Goal: Task Accomplishment & Management: Complete application form

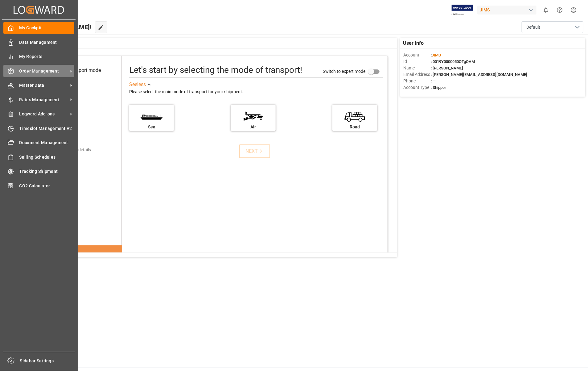
click at [42, 72] on span "Order Management" at bounding box center [43, 71] width 49 height 6
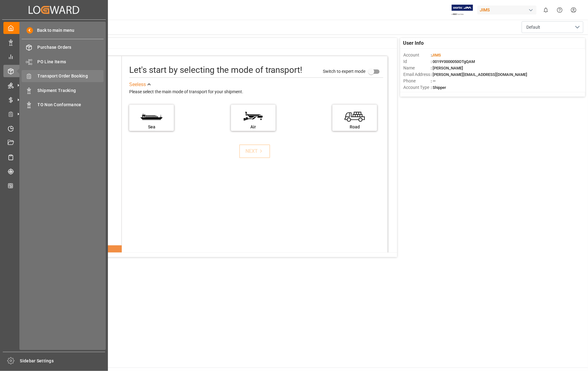
click at [71, 76] on span "Transport Order Booking" at bounding box center [71, 76] width 66 height 6
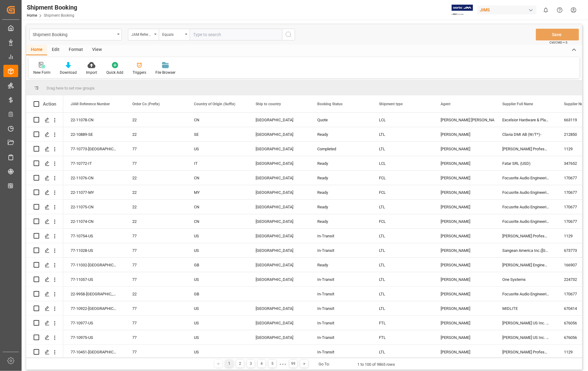
click at [41, 67] on icon at bounding box center [42, 65] width 6 height 6
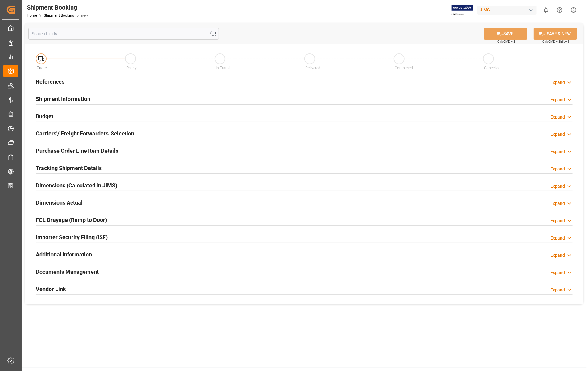
click at [56, 80] on h2 "References" at bounding box center [50, 81] width 29 height 8
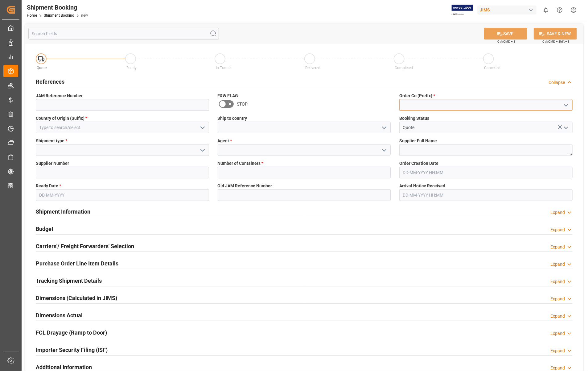
click at [465, 105] on input at bounding box center [485, 105] width 173 height 12
click at [405, 116] on div "22" at bounding box center [486, 119] width 173 height 14
type input "22"
click at [80, 126] on input at bounding box center [122, 128] width 173 height 12
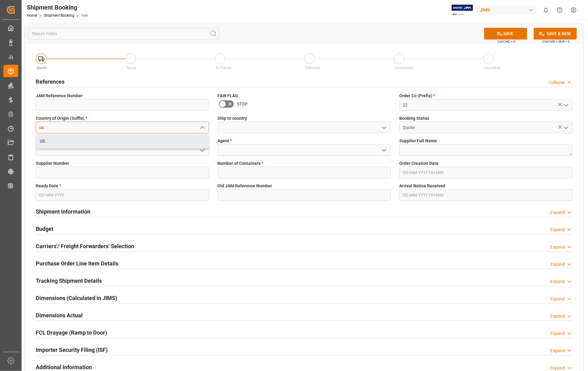
click at [46, 141] on div "US" at bounding box center [122, 141] width 173 height 14
type input "US"
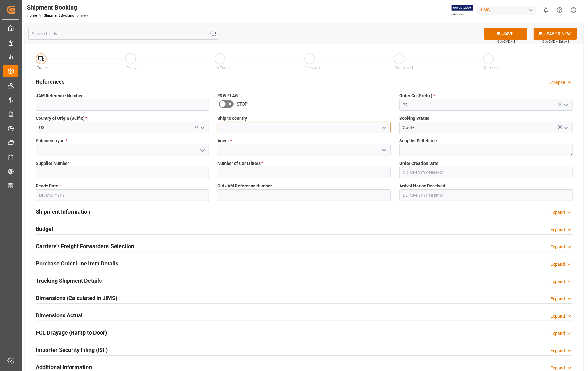
click at [254, 130] on input at bounding box center [304, 128] width 173 height 12
click at [242, 139] on div "[GEOGRAPHIC_DATA]" at bounding box center [304, 141] width 173 height 14
type input "[GEOGRAPHIC_DATA]"
click at [62, 150] on input at bounding box center [122, 150] width 173 height 12
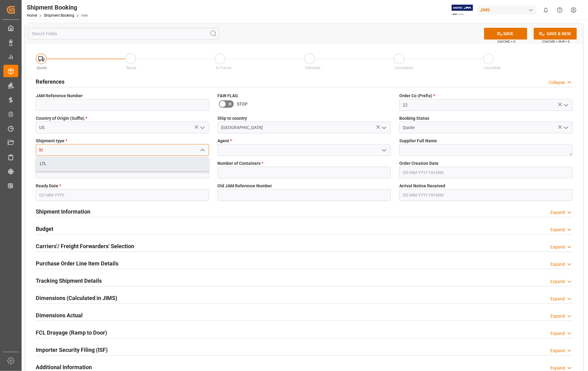
click at [47, 164] on div "LTL" at bounding box center [122, 164] width 173 height 14
type input "LTL"
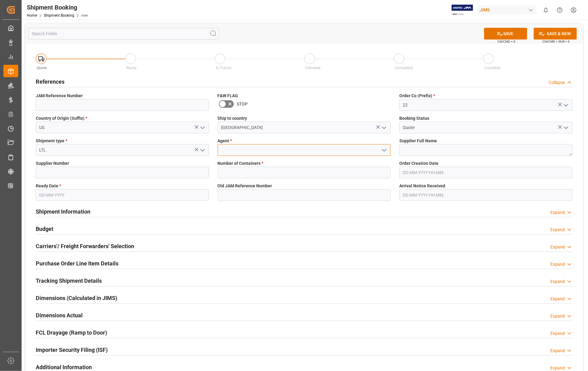
click at [246, 150] on input at bounding box center [304, 150] width 173 height 12
click at [243, 164] on div "[PERSON_NAME]" at bounding box center [304, 164] width 173 height 14
type input "[PERSON_NAME]"
click at [400, 149] on textarea at bounding box center [485, 150] width 173 height 12
paste textarea "Shure Incorporated"
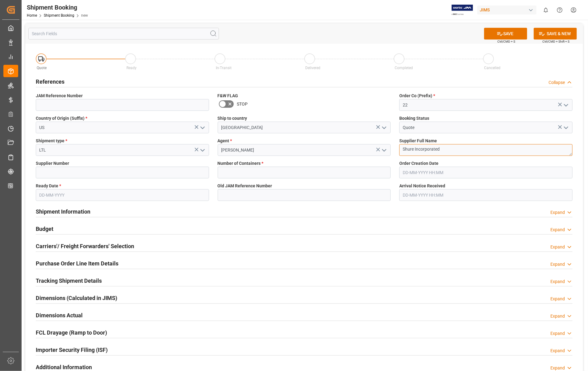
type textarea "Shure Incorporated"
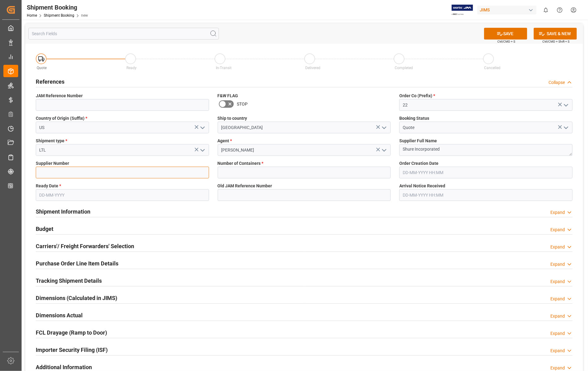
click at [76, 172] on input at bounding box center [122, 173] width 173 height 12
type input "404679"
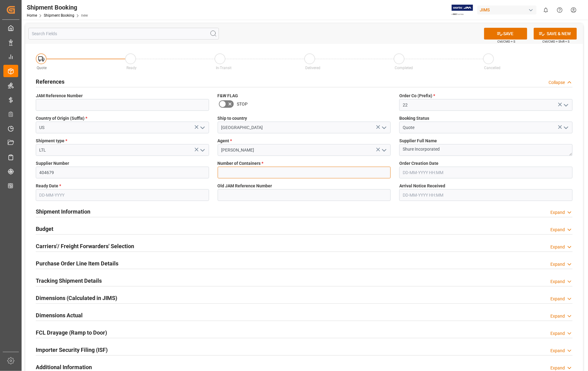
click at [250, 171] on input "text" at bounding box center [304, 173] width 173 height 12
type input "0"
type input "22-10960-US"
type input "08-09-2025 18:31"
type input "11-09-2025"
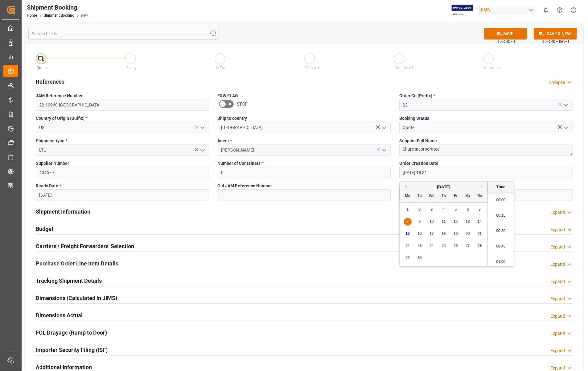
click at [467, 173] on input "08-09-2025 18:31" at bounding box center [485, 173] width 173 height 12
click at [406, 187] on button "Previous Month" at bounding box center [405, 186] width 4 height 4
click at [442, 246] on span "21" at bounding box center [444, 245] width 4 height 4
type input "21-08-2025 18:31"
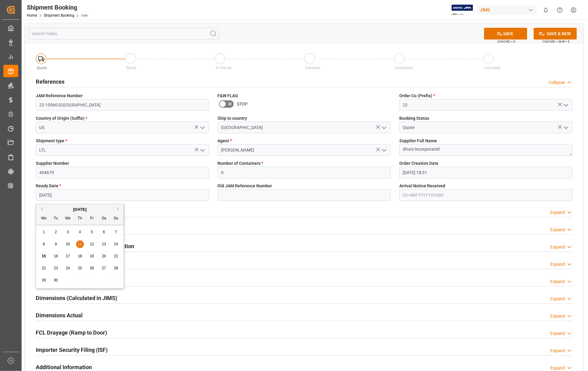
click at [86, 191] on input "11-09-2025" at bounding box center [122, 195] width 173 height 12
click at [95, 244] on div "12" at bounding box center [92, 244] width 8 height 7
type input "[DATE]"
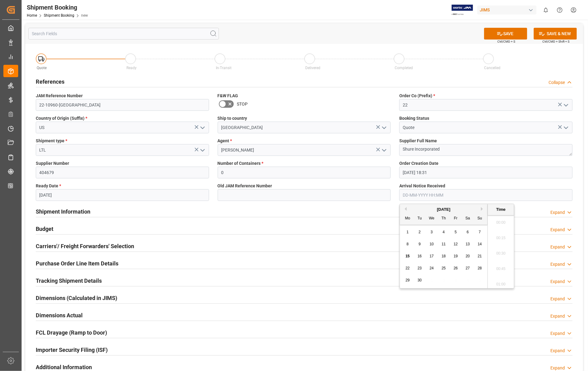
click at [466, 196] on input "text" at bounding box center [485, 195] width 173 height 12
click at [432, 256] on span "17" at bounding box center [432, 256] width 4 height 4
type input "[DATE] 00:00"
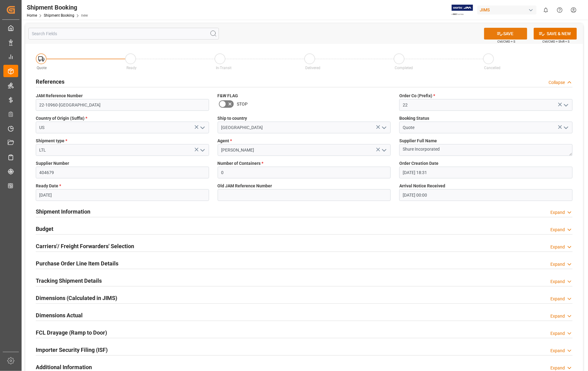
click at [506, 31] on button "SAVE" at bounding box center [505, 34] width 43 height 12
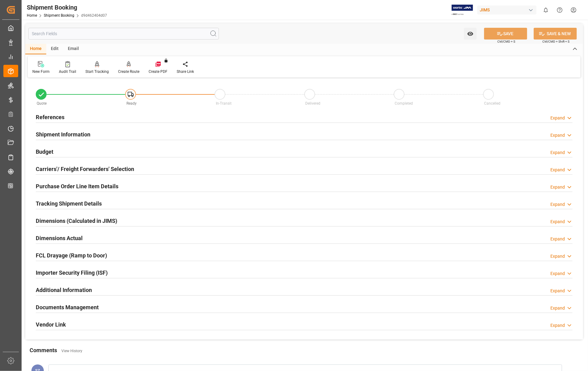
click at [59, 170] on h2 "Carriers'/ Freight Forwarders' Selection" at bounding box center [85, 169] width 98 height 8
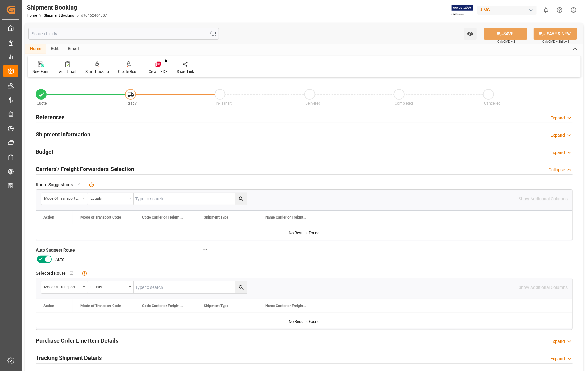
click at [47, 258] on icon at bounding box center [47, 258] width 7 height 7
click at [0, 0] on input "checkbox" at bounding box center [0, 0] width 0 height 0
click at [509, 37] on button "SAVE" at bounding box center [505, 34] width 43 height 12
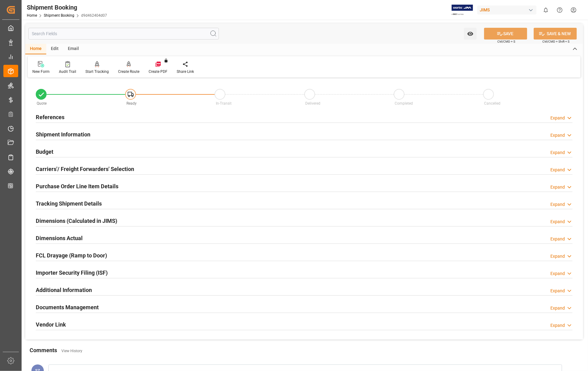
click at [50, 117] on h2 "References" at bounding box center [50, 117] width 29 height 8
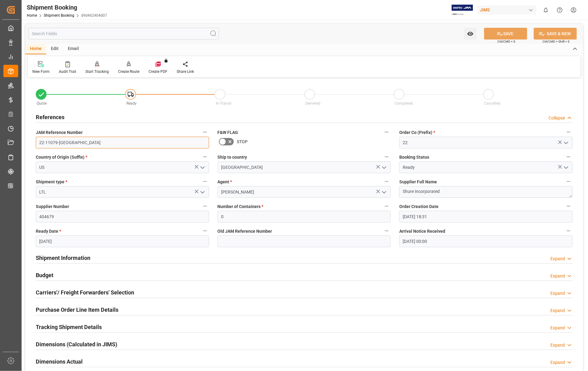
drag, startPoint x: 67, startPoint y: 142, endPoint x: 34, endPoint y: 142, distance: 32.4
click at [34, 142] on div "JAM Reference Number 22-11079-US" at bounding box center [122, 138] width 182 height 25
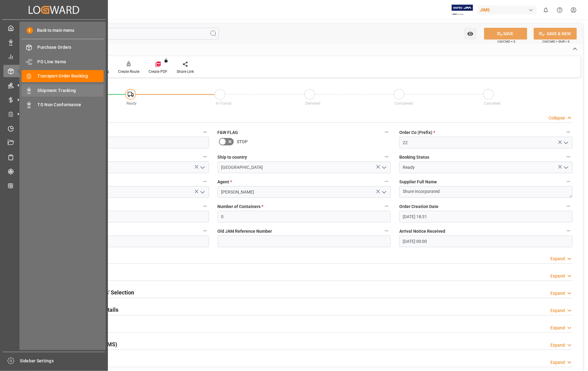
click at [56, 90] on span "Shipment Tracking" at bounding box center [71, 90] width 66 height 6
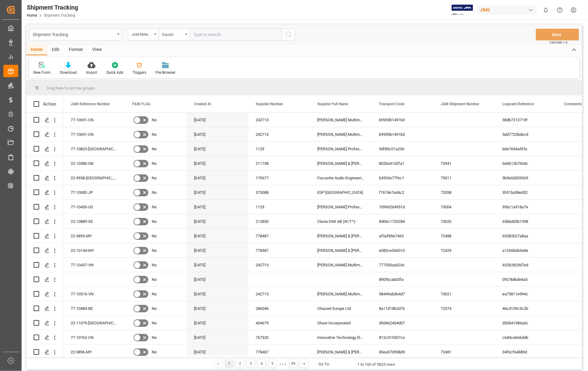
click at [225, 32] on input "text" at bounding box center [236, 35] width 93 height 12
type input "22-11079-[GEOGRAPHIC_DATA]"
click at [285, 33] on icon "search button" at bounding box center [288, 34] width 7 height 7
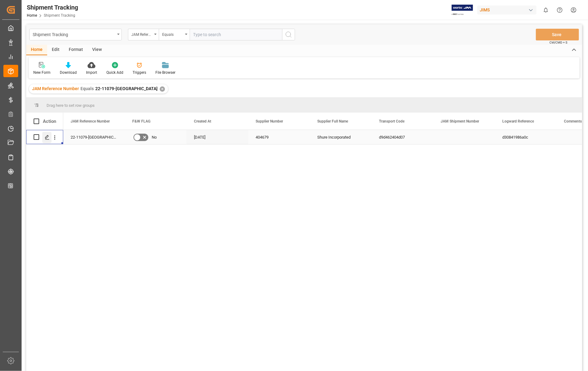
click at [48, 138] on icon "Press SPACE to select this row." at bounding box center [47, 137] width 5 height 5
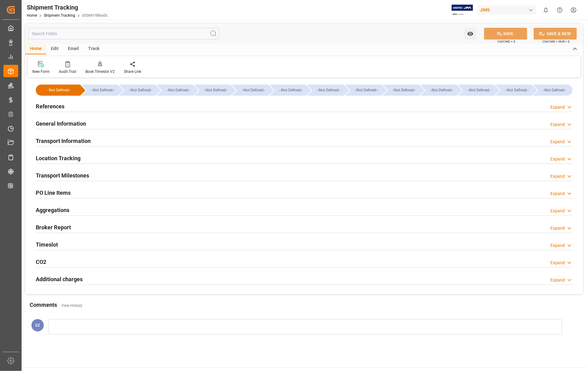
type input "15-09-2025"
click at [53, 107] on h2 "References" at bounding box center [50, 106] width 29 height 8
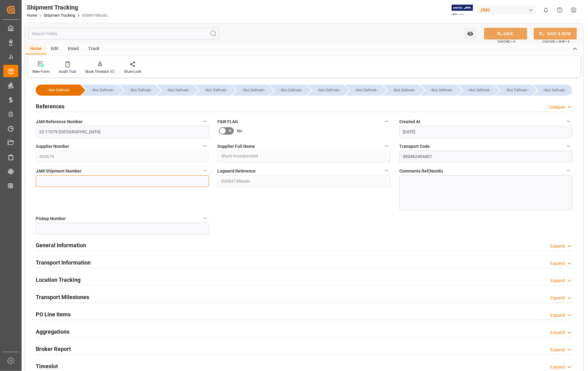
click at [75, 184] on input at bounding box center [122, 181] width 173 height 12
paste input "73022"
type input "73022"
click at [509, 31] on button "SAVE" at bounding box center [505, 34] width 43 height 12
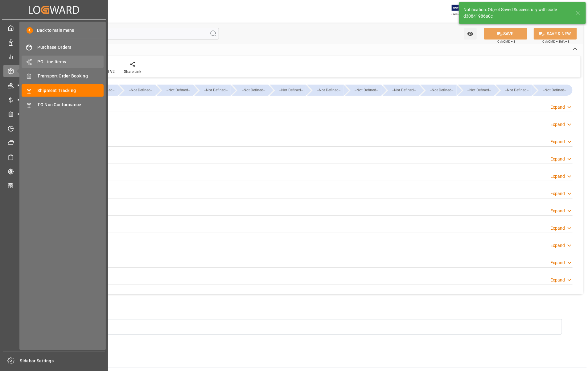
click at [67, 62] on span "PO Line Items" at bounding box center [71, 62] width 66 height 6
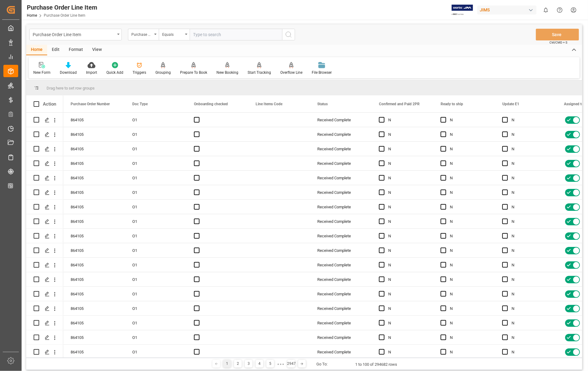
click at [232, 33] on input "text" at bounding box center [236, 35] width 93 height 12
type input "863676"
click at [289, 34] on icon "search button" at bounding box center [288, 34] width 7 height 7
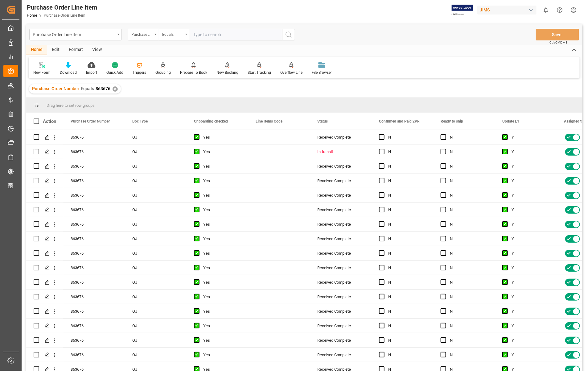
click at [96, 51] on div "View" at bounding box center [97, 50] width 19 height 10
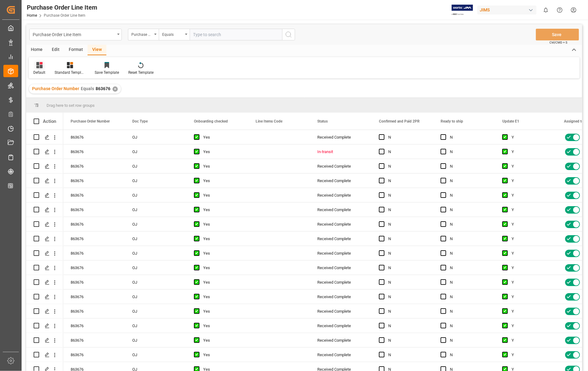
click at [44, 70] on div "Default" at bounding box center [39, 73] width 12 height 6
click at [47, 99] on div "Sophia setting." at bounding box center [63, 100] width 54 height 6
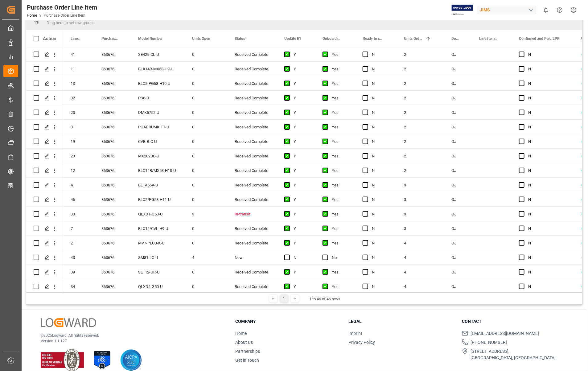
scroll to position [91, 0]
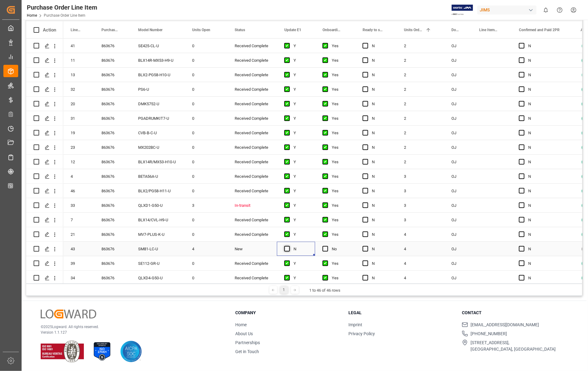
click at [287, 249] on span "Press SPACE to select this row." at bounding box center [287, 249] width 6 height 6
click at [289, 246] on input "Press SPACE to select this row." at bounding box center [289, 246] width 0 height 0
click at [326, 250] on span "Press SPACE to select this row." at bounding box center [326, 249] width 6 height 6
click at [327, 246] on input "Press SPACE to select this row." at bounding box center [327, 246] width 0 height 0
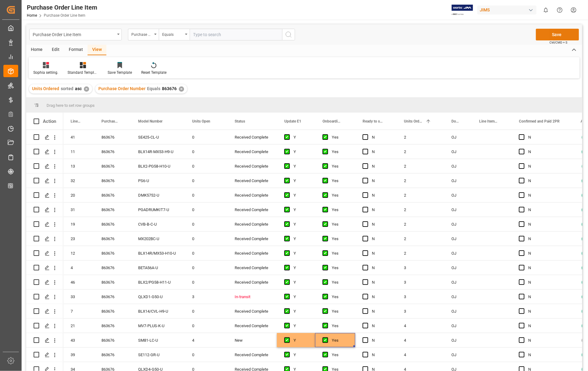
click at [565, 33] on button "Save" at bounding box center [557, 35] width 43 height 12
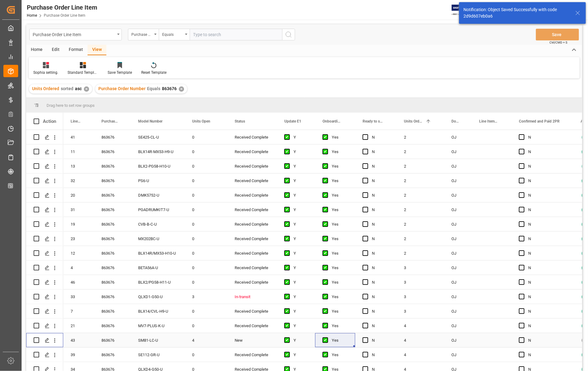
click at [36, 338] on input "Press Space to toggle row selection (unchecked)" at bounding box center [37, 340] width 6 height 6
checkbox input "true"
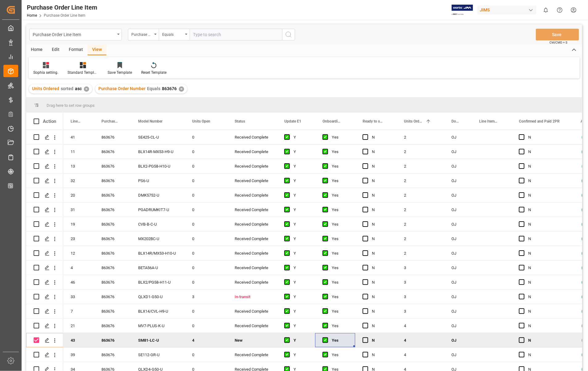
click at [37, 50] on div "Home" at bounding box center [36, 50] width 21 height 10
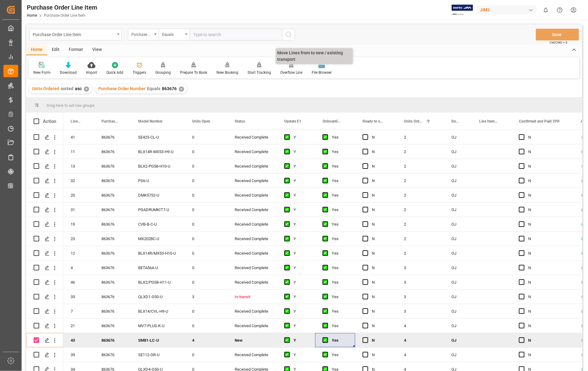
click at [294, 72] on div "Overflow Line" at bounding box center [291, 73] width 22 height 6
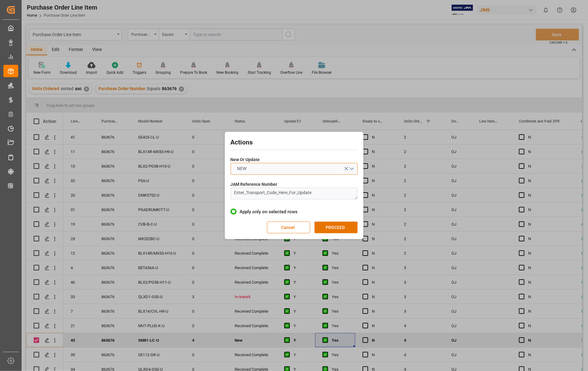
click at [351, 168] on button "NEW" at bounding box center [294, 169] width 127 height 12
click at [250, 181] on div "UPDATE" at bounding box center [294, 183] width 126 height 13
drag, startPoint x: 315, startPoint y: 193, endPoint x: 215, endPoint y: 192, distance: 99.9
click at [215, 192] on div "Actions New Or Update UPDATE JAM Reference Number Enter_Transport_Code_Here_For…" at bounding box center [294, 185] width 588 height 371
paste textarea "22-11079-[GEOGRAPHIC_DATA]"
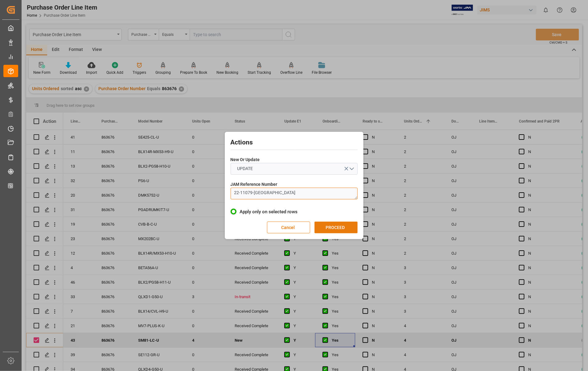
type textarea "22-11079-[GEOGRAPHIC_DATA]"
click at [344, 227] on button "PROCEED" at bounding box center [336, 227] width 43 height 12
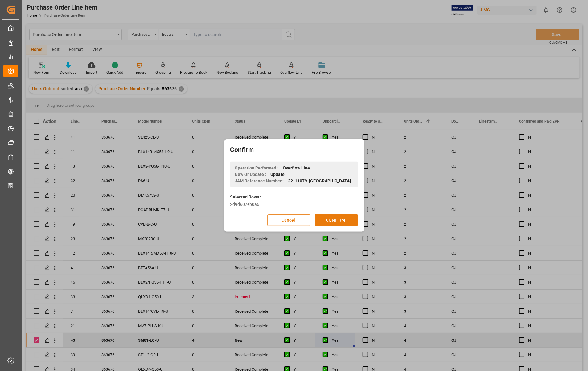
click at [329, 219] on button "CONFIRM" at bounding box center [336, 220] width 43 height 12
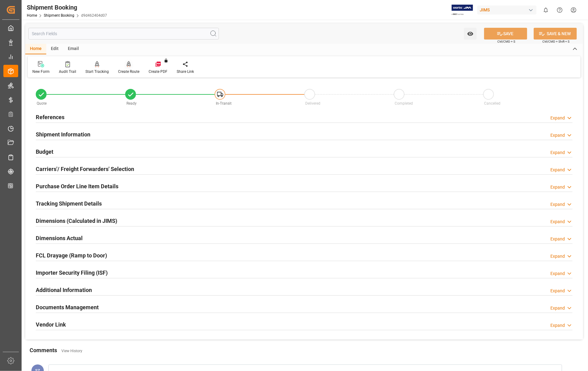
click at [128, 65] on icon at bounding box center [129, 63] width 4 height 5
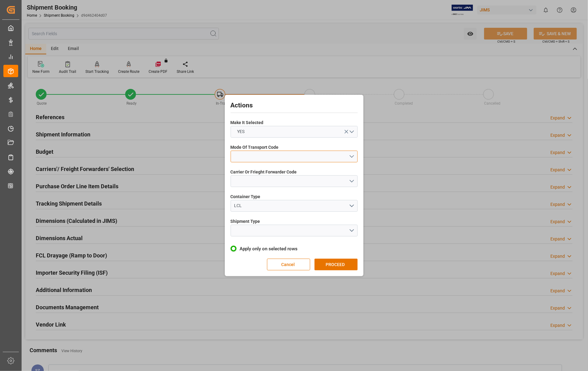
click at [352, 156] on button "open menu" at bounding box center [294, 156] width 127 height 12
click at [274, 209] on div "5- COURIER GROUND" at bounding box center [294, 209] width 126 height 13
click at [351, 181] on button "open menu" at bounding box center [294, 181] width 127 height 12
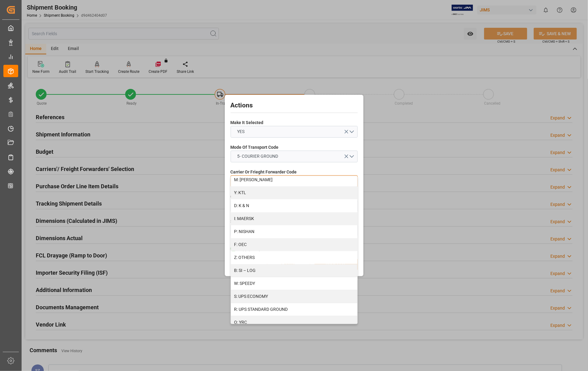
scroll to position [299, 0]
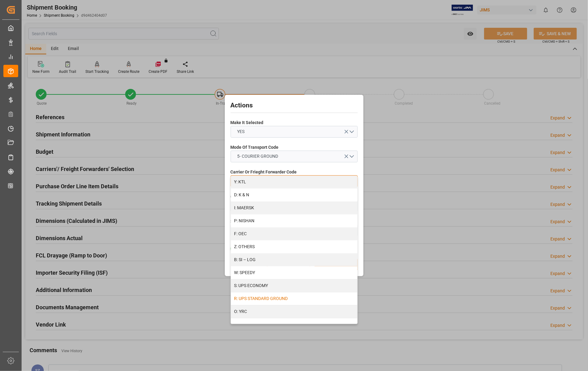
click at [283, 299] on div "R: UPS STANDARD GROUND" at bounding box center [294, 298] width 126 height 13
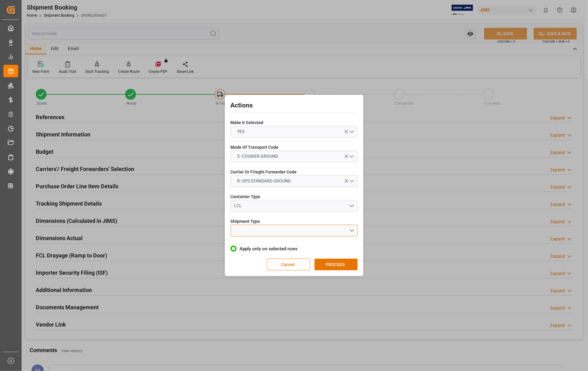
click at [351, 228] on button "open menu" at bounding box center [294, 231] width 127 height 12
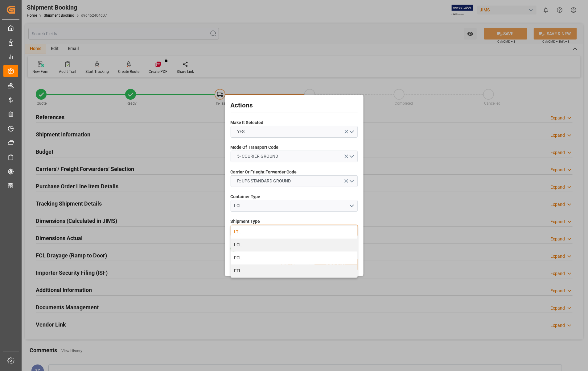
click at [241, 232] on div "LTL" at bounding box center [294, 231] width 126 height 13
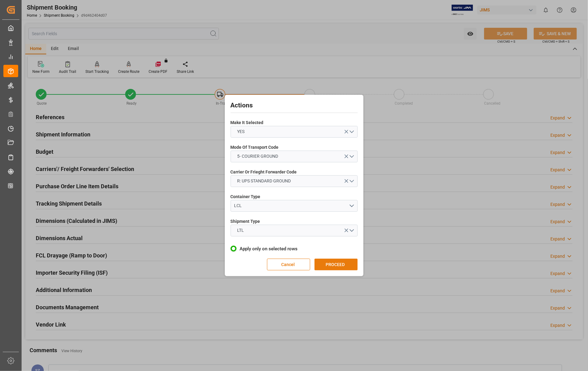
click at [334, 266] on button "PROCEED" at bounding box center [336, 264] width 43 height 12
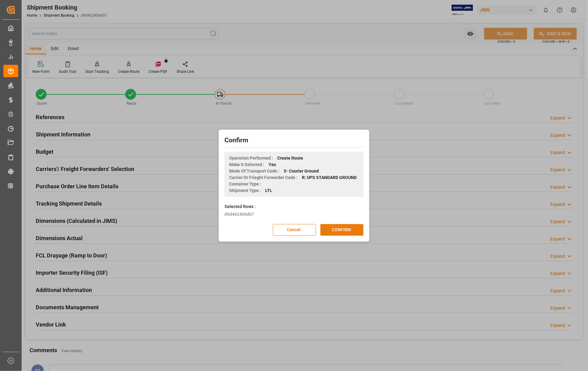
click at [343, 228] on button "CONFIRM" at bounding box center [341, 230] width 43 height 12
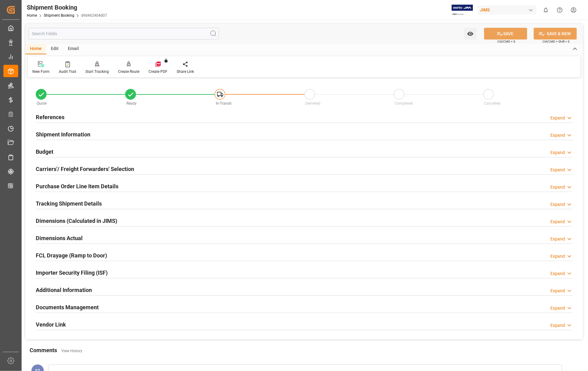
click at [85, 307] on h2 "Documents Management" at bounding box center [67, 307] width 63 height 8
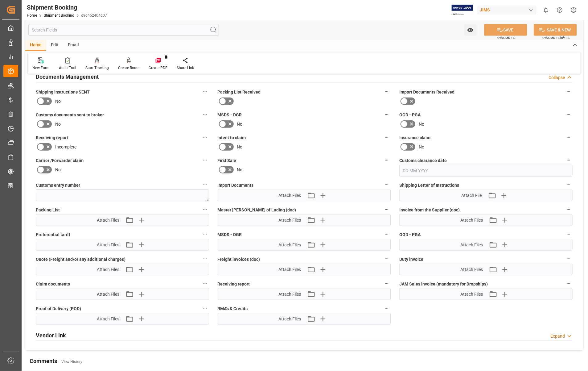
scroll to position [231, 0]
click at [504, 218] on icon "button" at bounding box center [505, 219] width 10 height 10
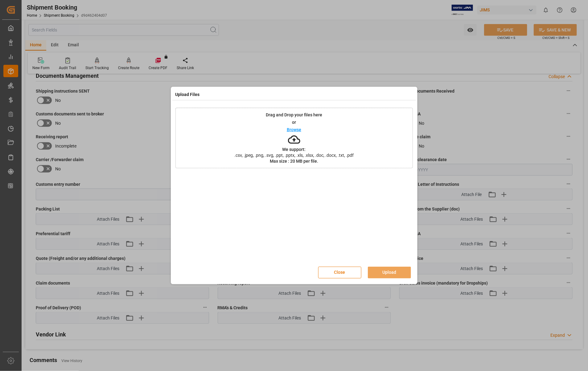
click at [297, 131] on p "Browse" at bounding box center [294, 129] width 14 height 4
click at [394, 272] on button "Upload" at bounding box center [389, 272] width 43 height 12
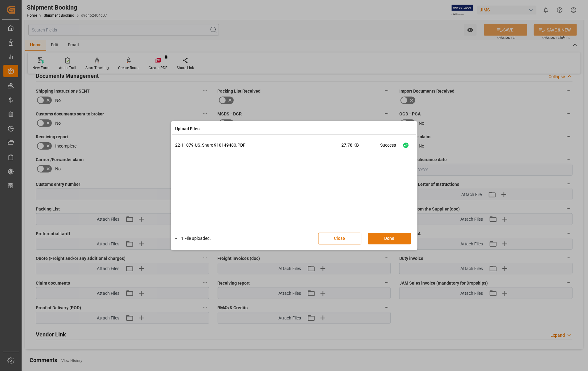
click at [389, 238] on button "Done" at bounding box center [389, 239] width 43 height 12
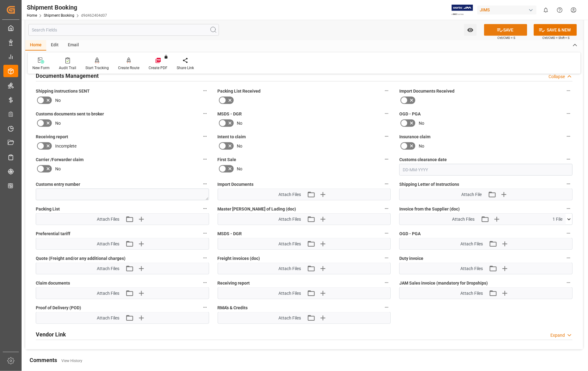
click at [506, 29] on button "SAVE" at bounding box center [505, 30] width 43 height 12
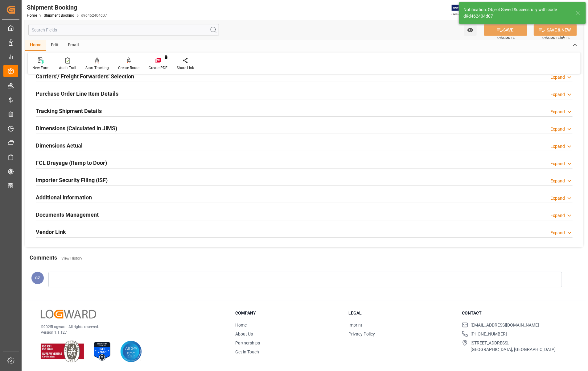
scroll to position [93, 0]
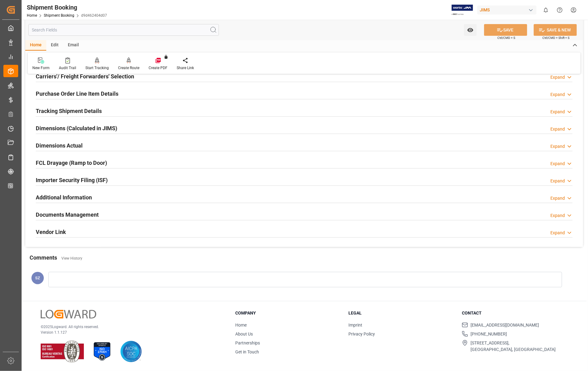
click at [65, 145] on h2 "Dimensions Actual" at bounding box center [59, 145] width 47 height 8
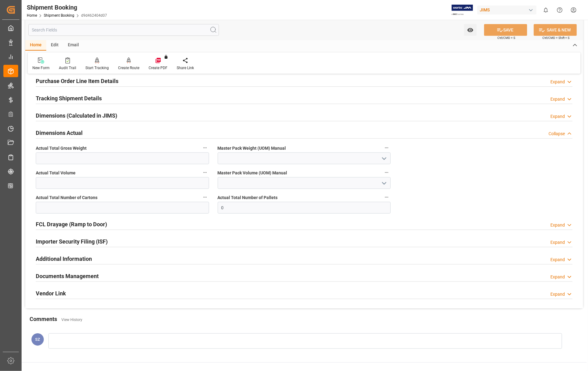
scroll to position [90, 0]
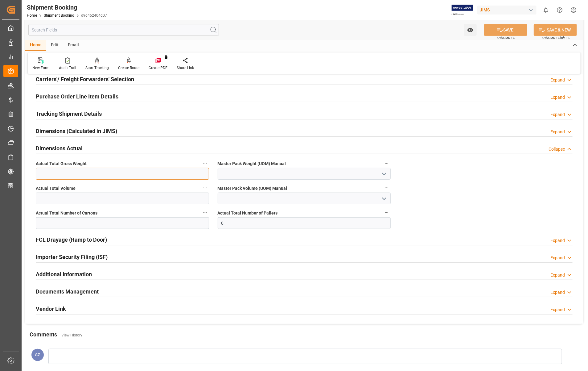
click at [124, 172] on input "text" at bounding box center [122, 174] width 173 height 12
type input "12"
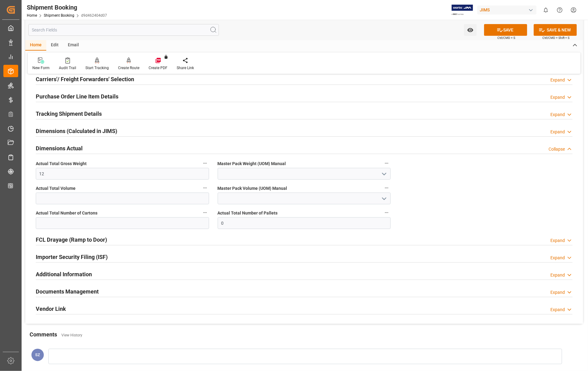
click at [385, 174] on icon "open menu" at bounding box center [384, 173] width 7 height 7
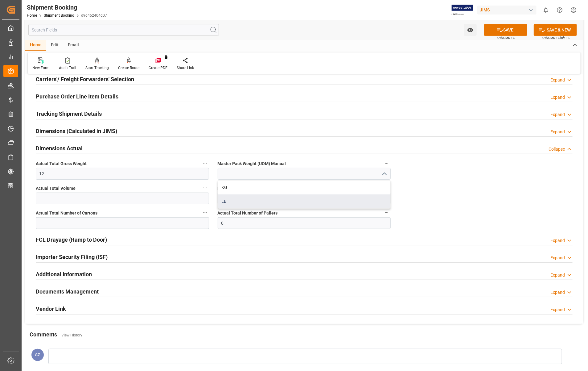
click at [227, 199] on div "LB" at bounding box center [304, 201] width 173 height 14
type input "LB"
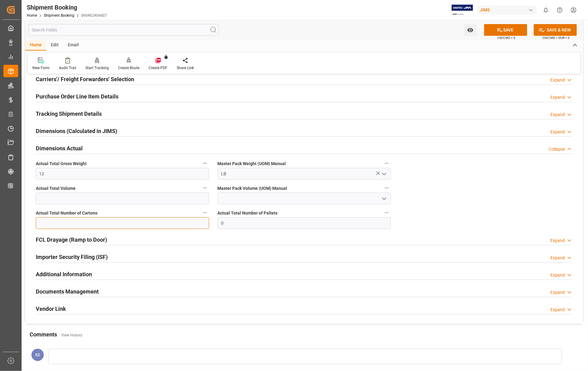
click at [151, 220] on input "text" at bounding box center [122, 223] width 173 height 12
type input "1"
click at [509, 31] on button "SAVE" at bounding box center [505, 30] width 43 height 12
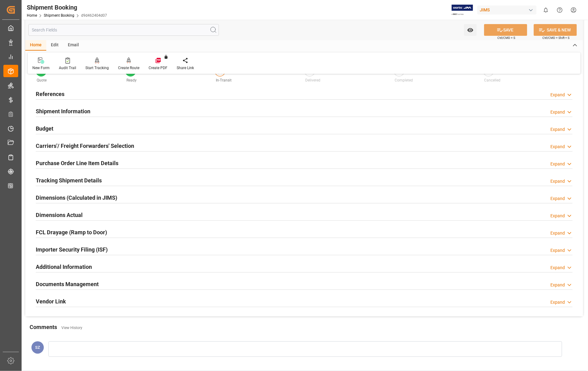
scroll to position [13, 0]
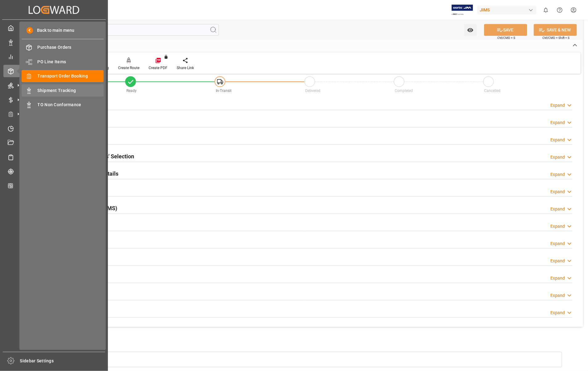
click at [68, 90] on span "Shipment Tracking" at bounding box center [71, 90] width 66 height 6
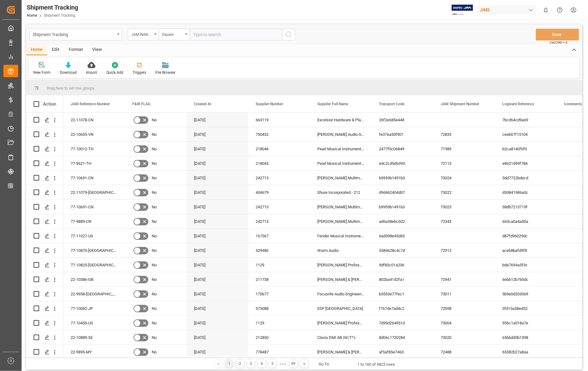
click at [219, 33] on input "text" at bounding box center [236, 35] width 93 height 12
type input "22-11079-[GEOGRAPHIC_DATA]"
click at [287, 34] on icon "search button" at bounding box center [288, 34] width 7 height 7
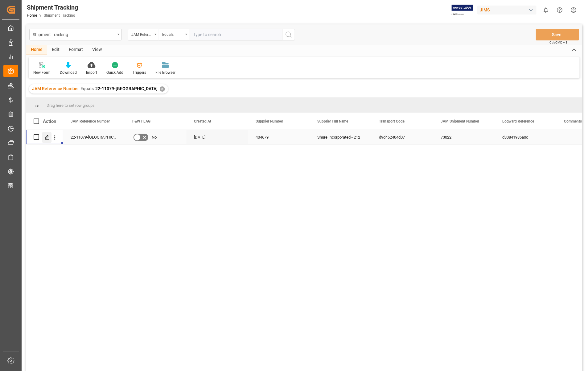
click at [47, 139] on icon "Press SPACE to select this row." at bounding box center [47, 137] width 5 height 5
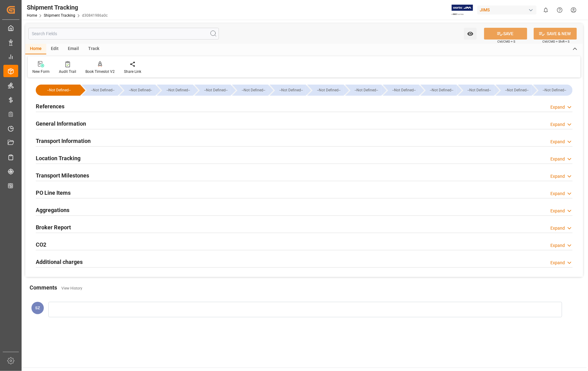
click at [74, 141] on h2 "Transport Information" at bounding box center [63, 141] width 55 height 8
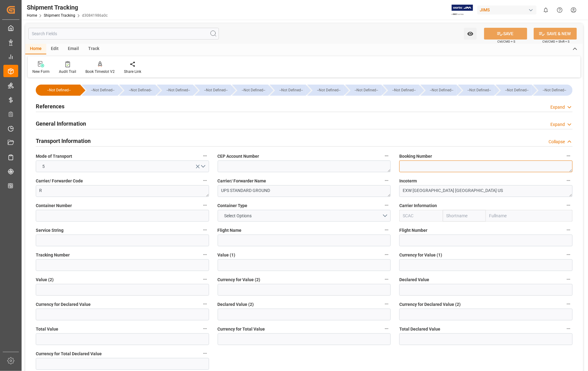
click at [483, 167] on textarea at bounding box center [485, 166] width 173 height 12
paste textarea "1Z6100650390717461"
type textarea "1Z6100650390717461"
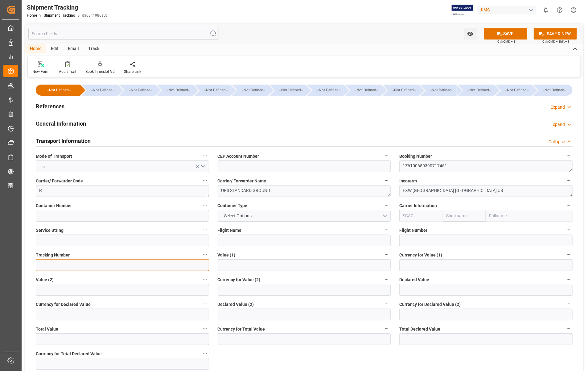
click at [106, 268] on input at bounding box center [122, 265] width 173 height 12
paste input "1Z6100650390717461"
type input "1Z6100650390717461"
click at [513, 36] on button "SAVE" at bounding box center [505, 34] width 43 height 12
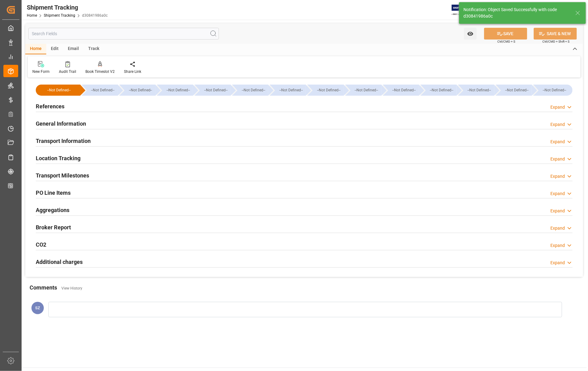
click at [75, 176] on h2 "Transport Milestones" at bounding box center [62, 175] width 53 height 8
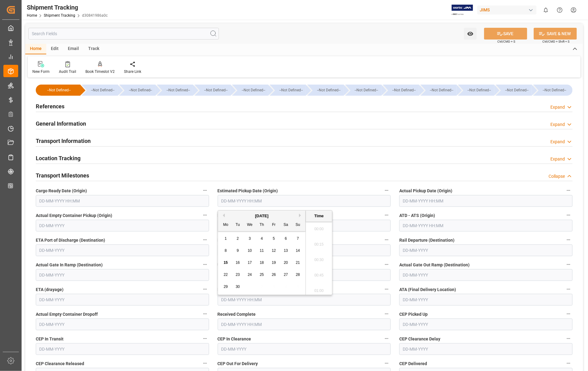
click at [274, 202] on input "text" at bounding box center [304, 201] width 173 height 12
click at [275, 252] on span "12" at bounding box center [274, 250] width 4 height 4
type input "12-09-2025 00:00"
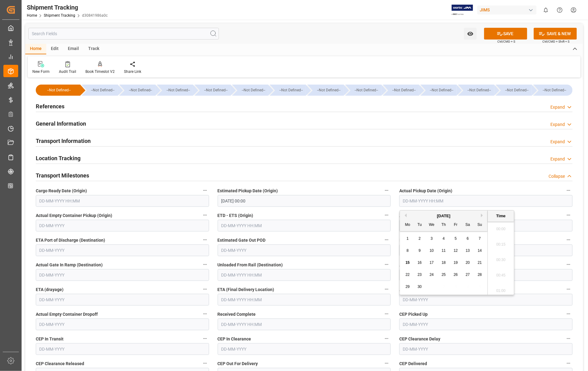
click at [461, 201] on input "text" at bounding box center [485, 201] width 173 height 12
click at [454, 253] on span "12" at bounding box center [456, 250] width 4 height 4
type input "12-09-2025 00:00"
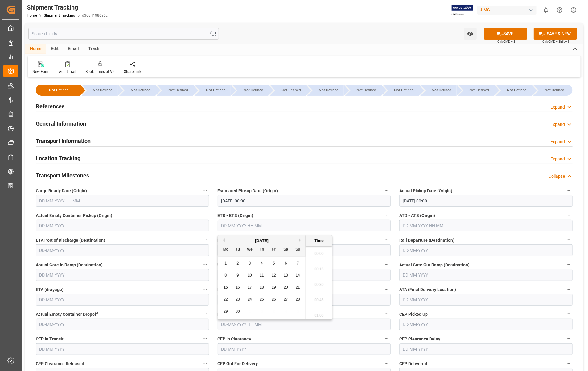
click at [274, 225] on input "text" at bounding box center [304, 226] width 173 height 12
click at [275, 275] on span "12" at bounding box center [274, 275] width 4 height 4
type input "12-09-2025 00:00"
click at [464, 225] on input "text" at bounding box center [485, 226] width 173 height 12
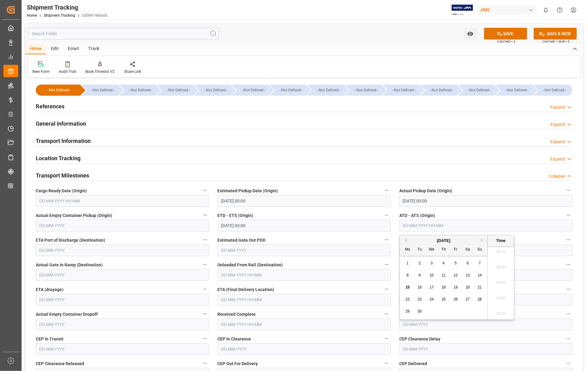
click at [459, 277] on div "12" at bounding box center [456, 275] width 8 height 7
type input "12-09-2025 00:00"
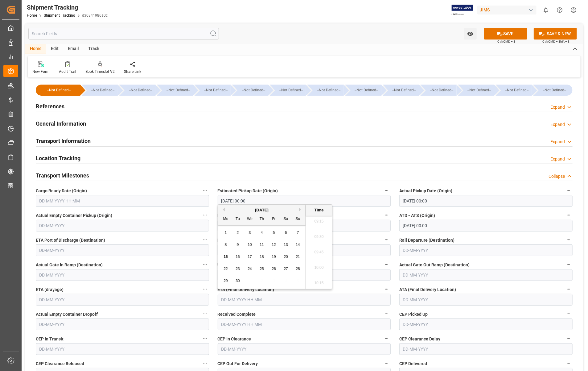
click at [315, 301] on input "text" at bounding box center [304, 300] width 173 height 12
click at [248, 257] on span "17" at bounding box center [250, 256] width 4 height 4
type input "[DATE] 00:00"
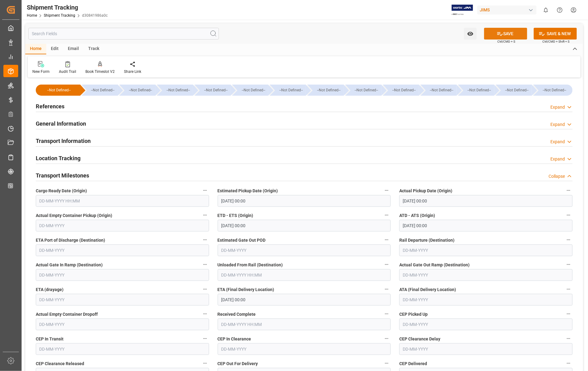
click at [513, 31] on button "SAVE" at bounding box center [505, 34] width 43 height 12
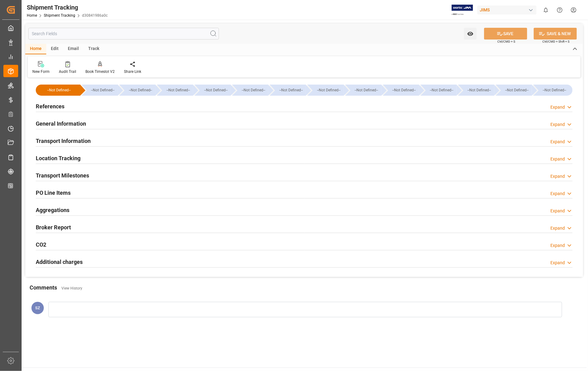
click at [66, 176] on h2 "Transport Milestones" at bounding box center [62, 175] width 53 height 8
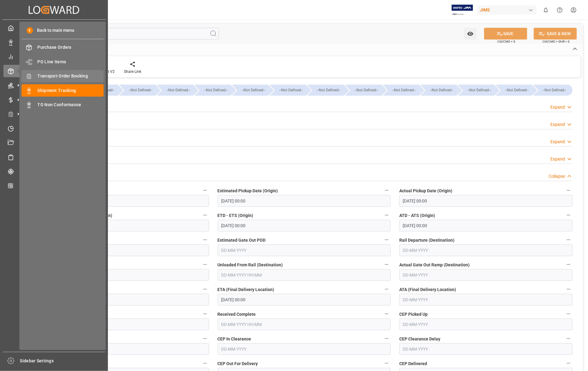
click at [73, 76] on span "Transport Order Booking" at bounding box center [71, 76] width 66 height 6
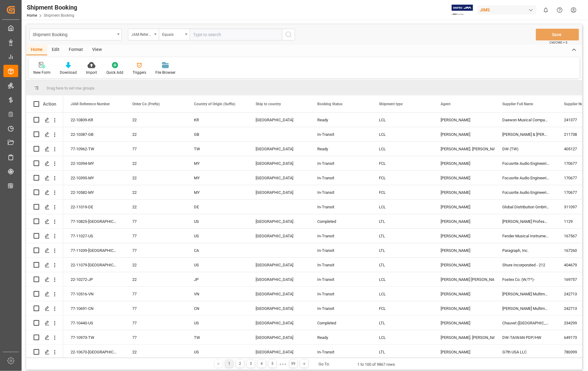
click at [250, 33] on input "text" at bounding box center [236, 35] width 93 height 12
click at [41, 65] on icon at bounding box center [41, 65] width 4 height 6
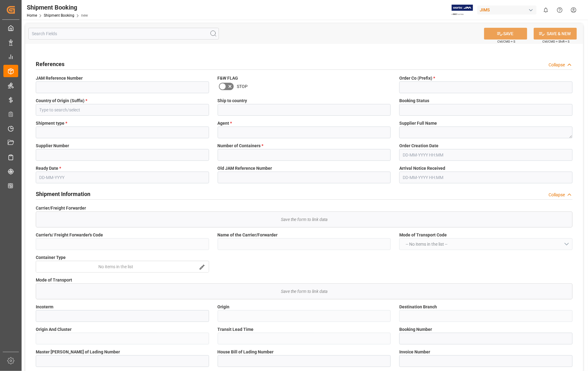
type input "Quote"
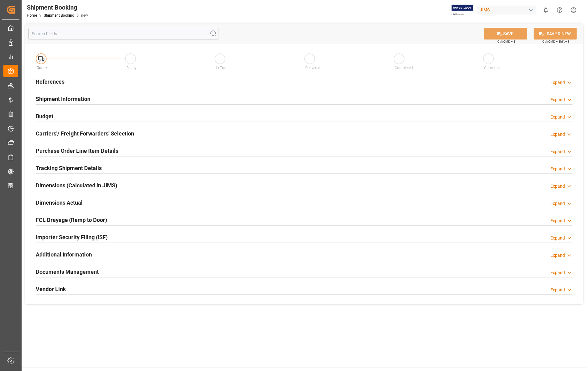
click at [50, 79] on h2 "References" at bounding box center [50, 81] width 29 height 8
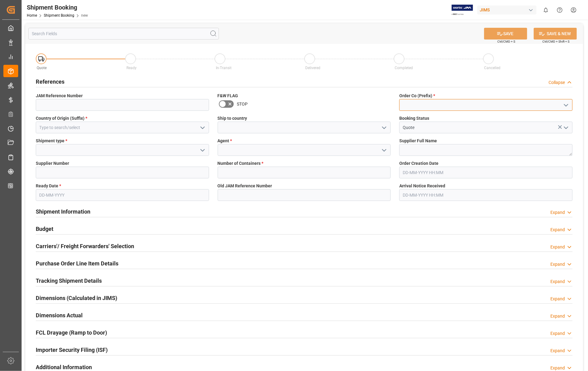
click at [440, 104] on input at bounding box center [485, 105] width 173 height 12
click at [409, 119] on div "22" at bounding box center [486, 119] width 173 height 14
type input "22"
click at [92, 130] on input at bounding box center [122, 128] width 173 height 12
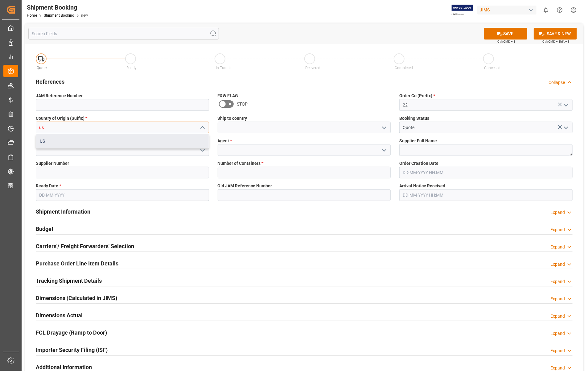
click at [48, 143] on div "US" at bounding box center [122, 141] width 173 height 14
type input "US"
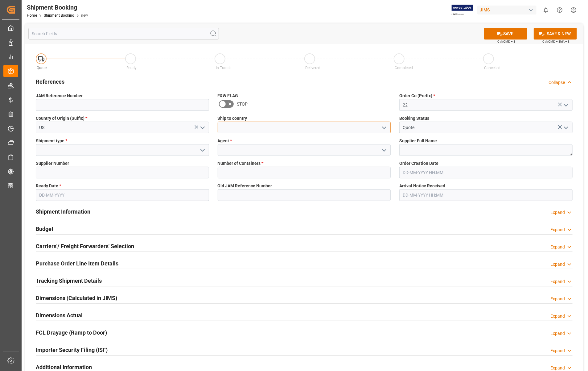
click at [242, 122] on input at bounding box center [304, 128] width 173 height 12
click at [241, 142] on div "[GEOGRAPHIC_DATA]" at bounding box center [304, 141] width 173 height 14
type input "[GEOGRAPHIC_DATA]"
click at [90, 152] on input at bounding box center [122, 150] width 173 height 12
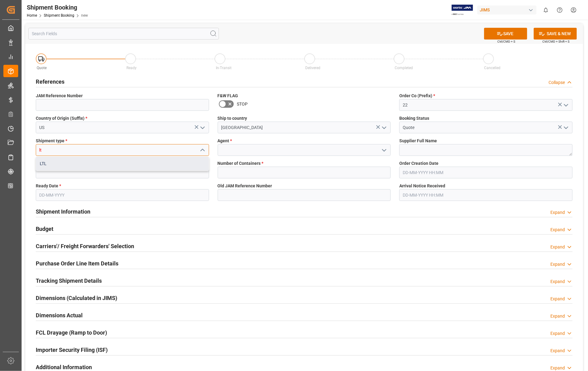
click at [43, 163] on div "LTL" at bounding box center [122, 164] width 173 height 14
type input "LTL"
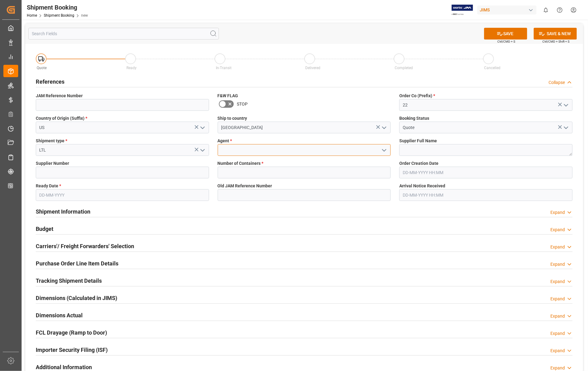
click at [249, 151] on input at bounding box center [304, 150] width 173 height 12
click at [245, 162] on div "[PERSON_NAME]" at bounding box center [304, 164] width 173 height 14
type input "[PERSON_NAME]"
click at [444, 150] on textarea at bounding box center [485, 150] width 173 height 12
paste textarea "Sennheiser Electronic Corporat"
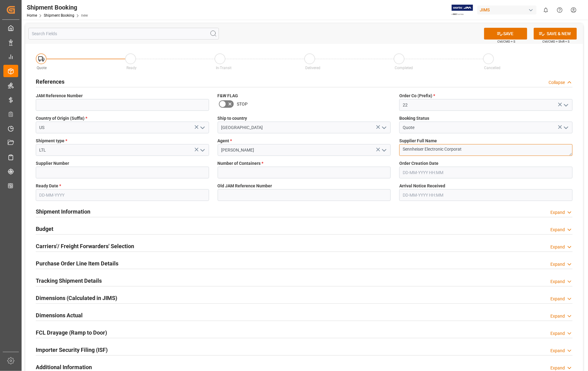
type textarea "Sennheiser Electronic Corporat"
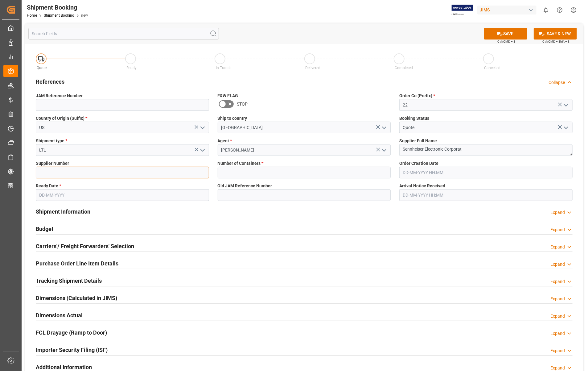
click at [84, 172] on input at bounding box center [122, 173] width 173 height 12
type input "404677"
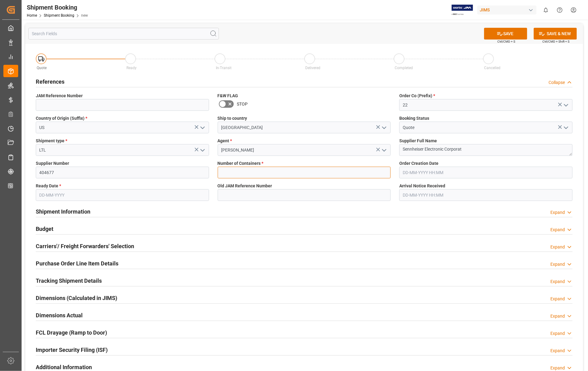
click at [284, 173] on input "text" at bounding box center [304, 173] width 173 height 12
type input "0"
type input "22-10960-US"
type input "08-09-2025 18:31"
type input "11-09-2025"
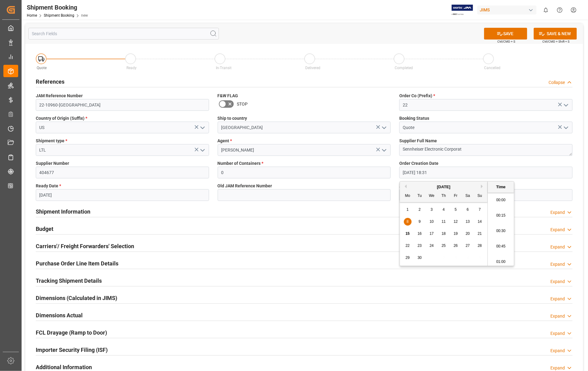
click at [472, 170] on input "08-09-2025 18:31" at bounding box center [485, 173] width 173 height 12
click at [406, 187] on button "Previous Month" at bounding box center [405, 186] width 4 height 4
click at [455, 234] on span "15" at bounding box center [456, 233] width 4 height 4
type input "15-08-2025 18:31"
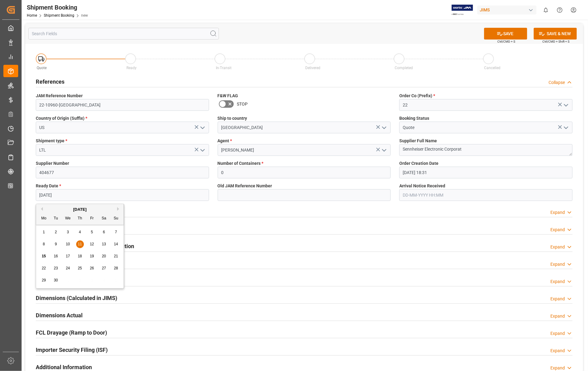
click at [107, 196] on input "11-09-2025" at bounding box center [122, 195] width 173 height 12
click at [93, 243] on span "12" at bounding box center [92, 244] width 4 height 4
type input "[DATE]"
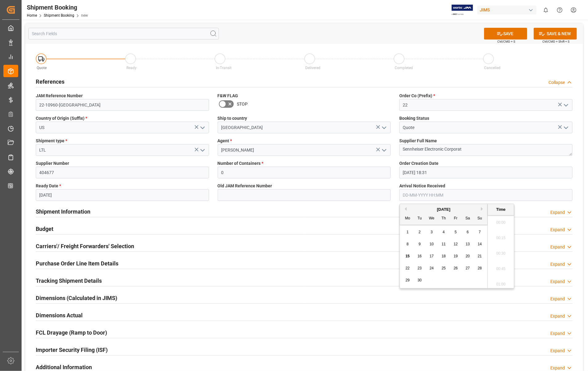
click at [483, 198] on input "text" at bounding box center [485, 195] width 173 height 12
click at [431, 256] on span "17" at bounding box center [432, 256] width 4 height 4
type input "[DATE] 00:00"
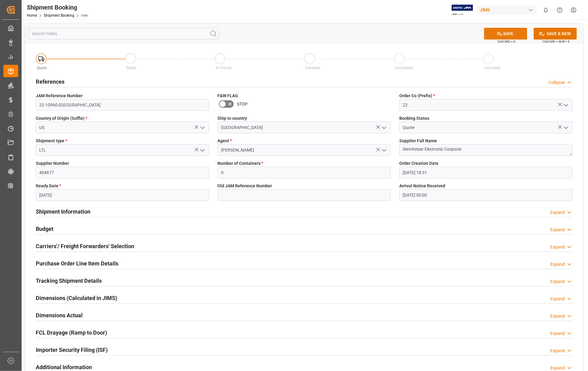
click at [514, 35] on button "SAVE" at bounding box center [505, 34] width 43 height 12
